Goal: Download file/media

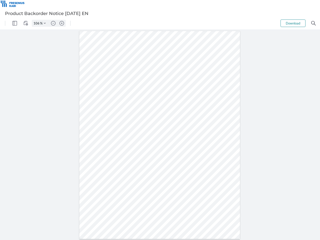
click at [15, 23] on img "Panel" at bounding box center [15, 23] width 5 height 5
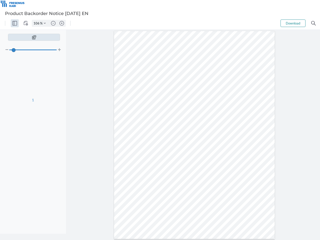
click at [26, 23] on img "View Controls" at bounding box center [26, 23] width 5 height 5
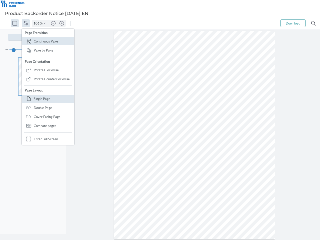
click at [37, 23] on input "106" at bounding box center [36, 23] width 8 height 5
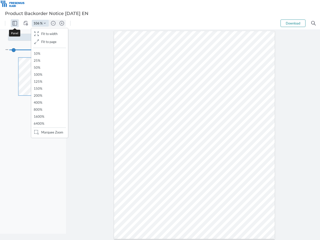
click at [45, 23] on img "Zoom Controls" at bounding box center [45, 23] width 2 height 2
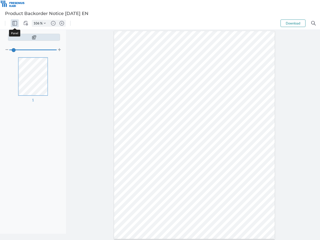
click at [53, 23] on img "Zoom out" at bounding box center [53, 23] width 5 height 5
click at [62, 23] on img "Zoom in" at bounding box center [62, 23] width 5 height 5
type input "106"
click at [293, 23] on button "Download" at bounding box center [293, 24] width 25 height 8
click at [314, 23] on img "Search" at bounding box center [314, 23] width 5 height 5
